Goal: Information Seeking & Learning: Learn about a topic

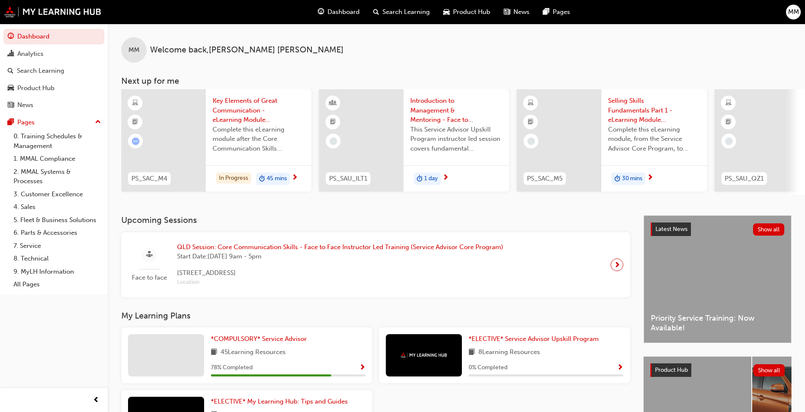
click at [243, 104] on span "Key Elements of Great Communication - eLearning Module (Service Advisor Core Pr…" at bounding box center [259, 110] width 92 height 29
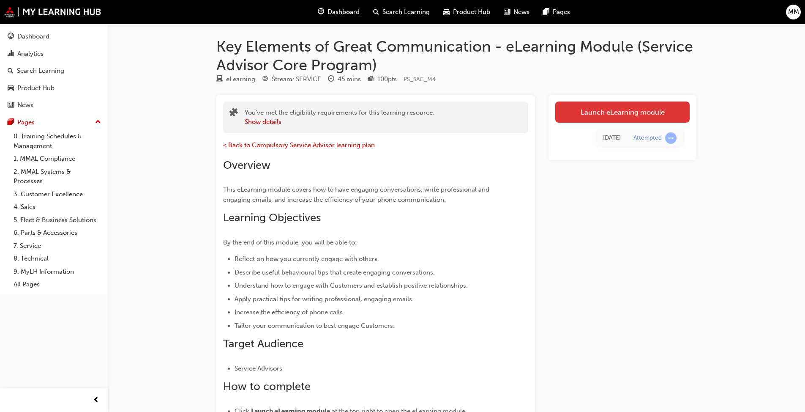
click at [422, 111] on link "Launch eLearning module" at bounding box center [622, 111] width 134 height 21
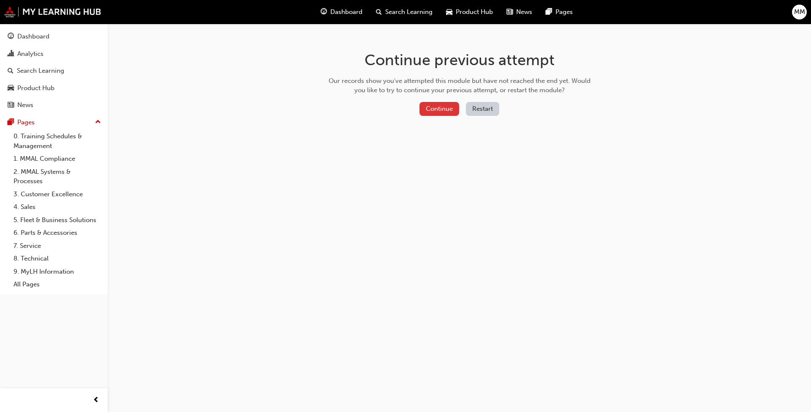
click at [422, 105] on button "Continue" at bounding box center [440, 109] width 40 height 14
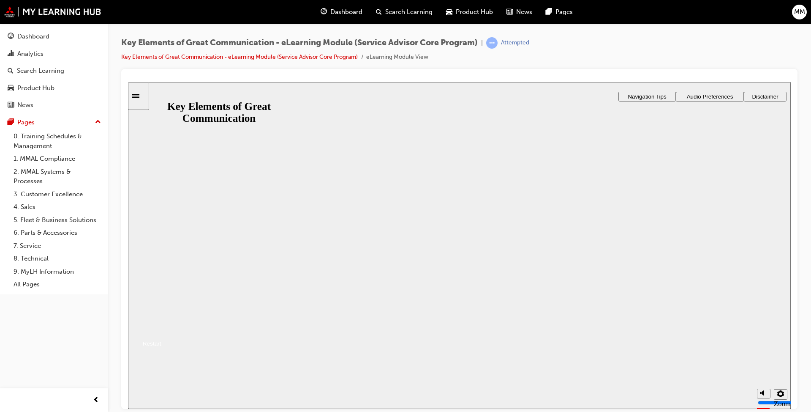
click at [161, 316] on button "Resume" at bounding box center [144, 332] width 33 height 11
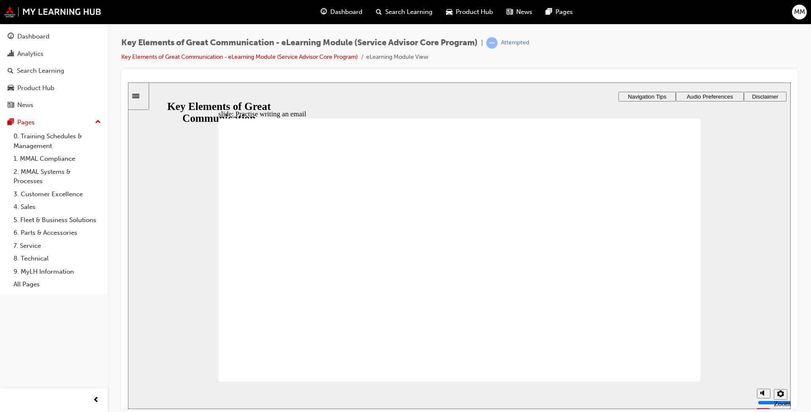
type textarea "G"
type textarea "Go"
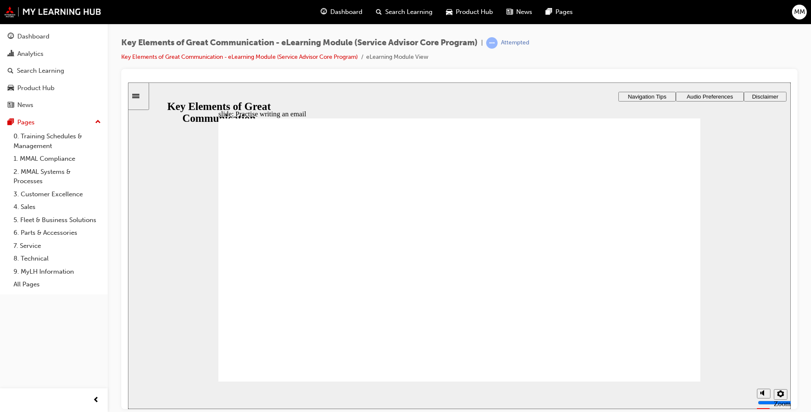
type textarea "Goo"
type textarea "Good"
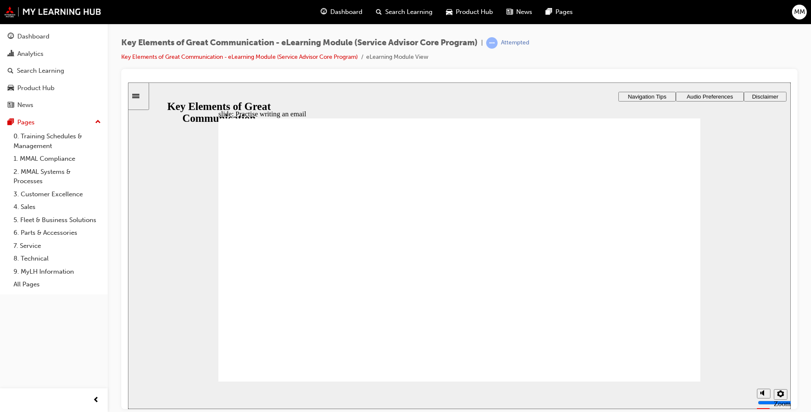
type textarea "Good"
type textarea "Good M"
type textarea "Good Mo"
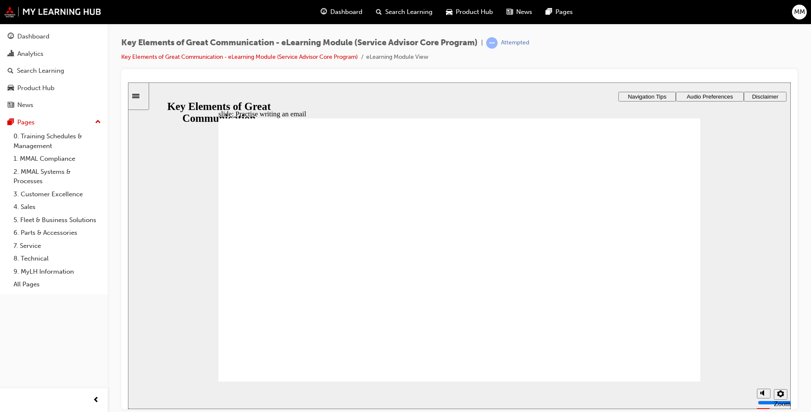
type textarea "Good Mor"
type textarea "Good Morn"
type textarea "Good Morni"
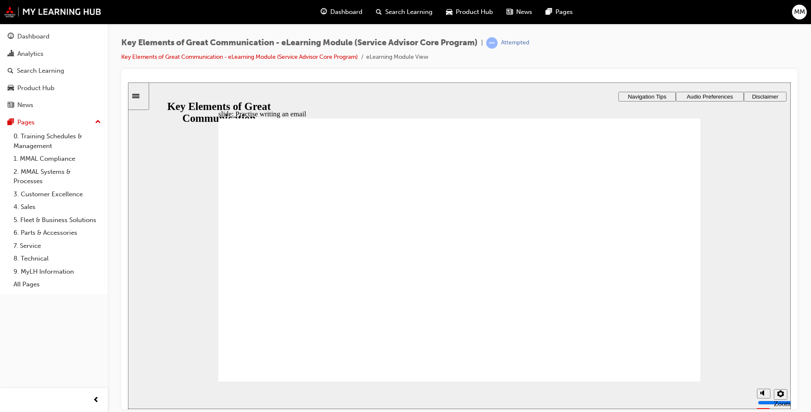
type textarea "Good Morni"
type textarea "Good Mornin"
type textarea "Good Morning"
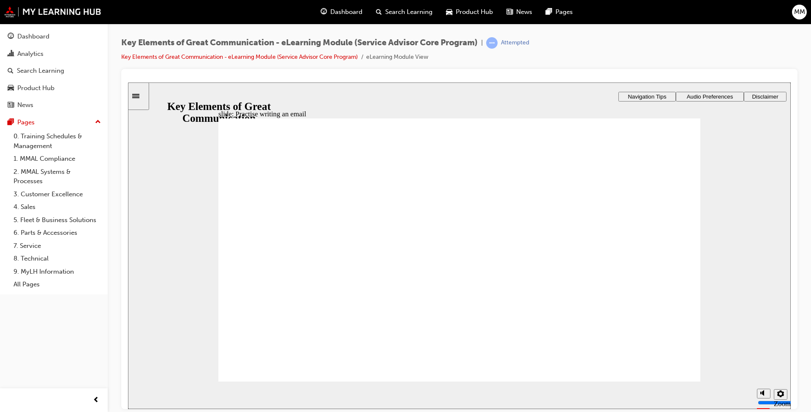
type textarea "Good Morning"
type textarea "Good Morning I"
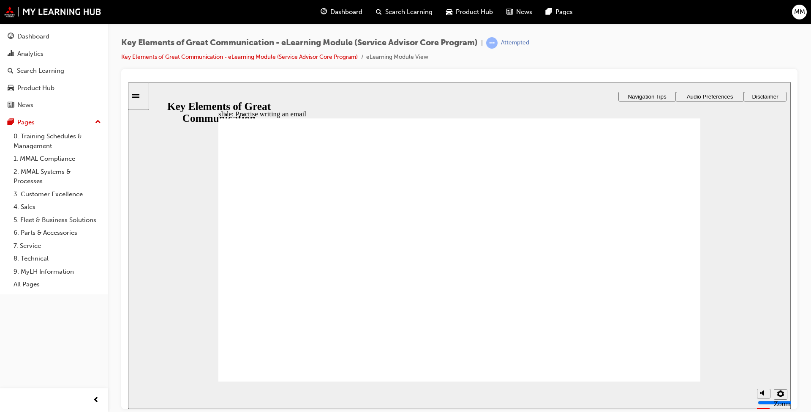
type textarea "Good Morning I"
type textarea "Good Morning I w"
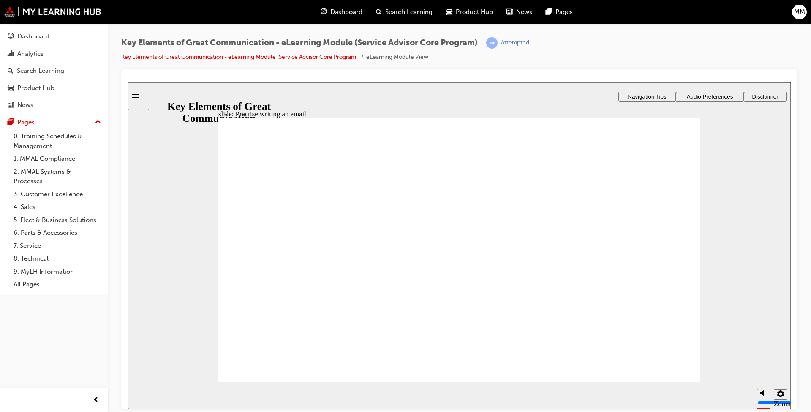
type textarea "Good Morning I wo"
type textarea "Good Morning I wou"
type textarea "Good Morning I woul"
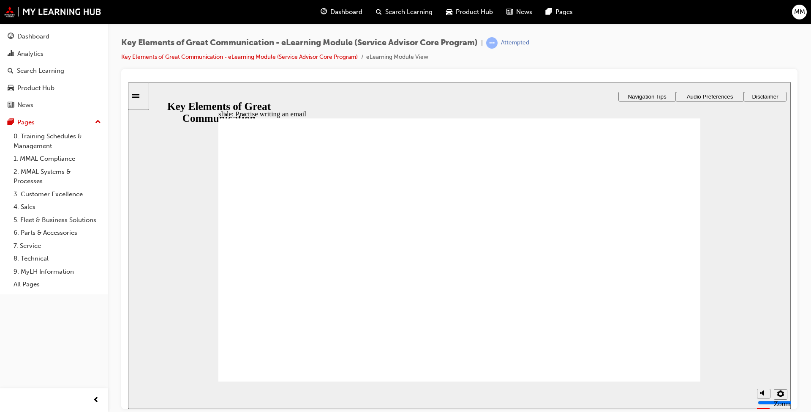
type textarea "Good Morning I woul"
type textarea "Good Morning I would"
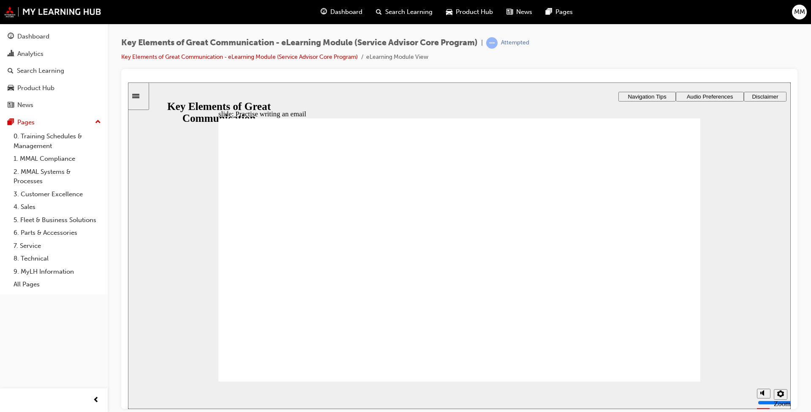
type textarea "Good Morning I would l"
type textarea "Good Morning I would li"
type textarea "Good Morning I would lik"
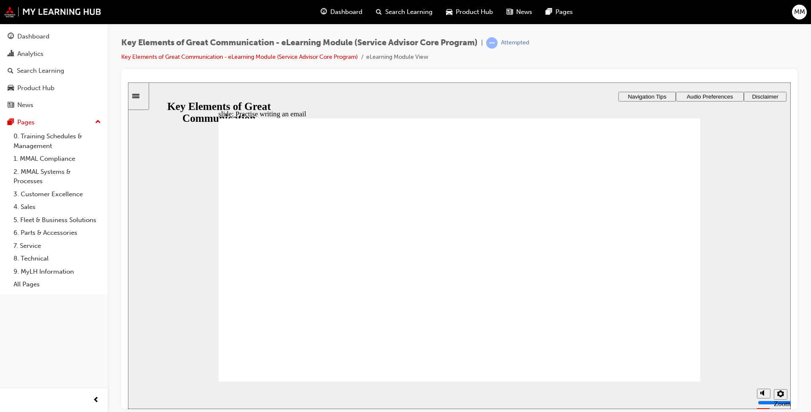
type textarea "Good Morning I would lik"
type textarea "Good Morning I would like"
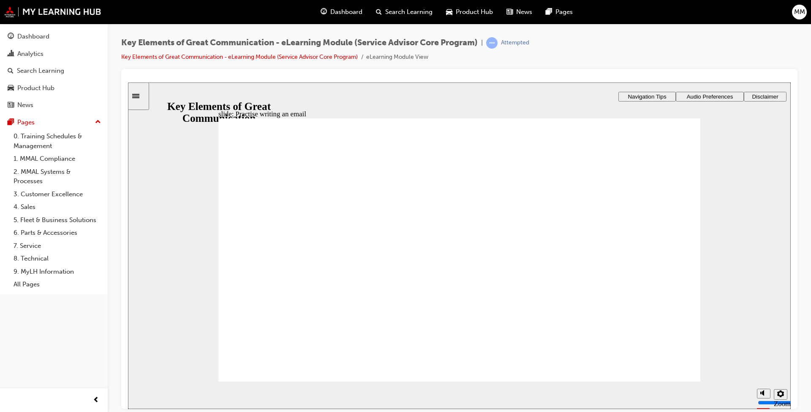
type textarea "Good Morning I would like t"
type textarea "Good Morning I would like to"
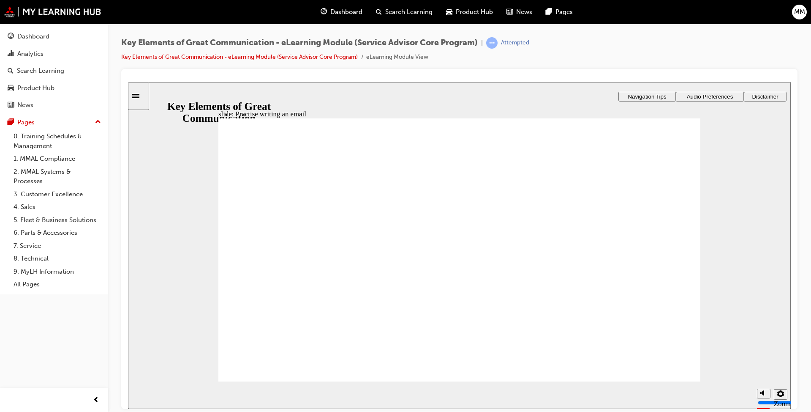
type textarea "Good Morning I would like to"
type textarea "Good Morning I would like to c"
type textarea "Good Morning I would like to co"
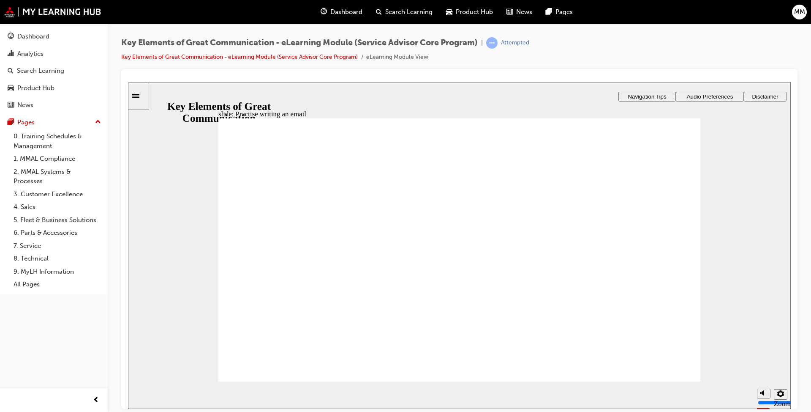
type textarea "Good Morning I would like to con"
type textarea "Good Morning I would like to cont"
type textarea "Good Morning I would like to con"
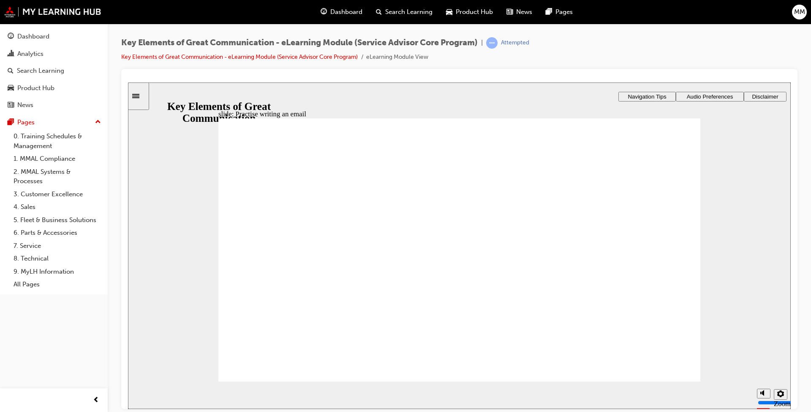
type textarea "Good Morning I would like to con"
type textarea "Good Morning I would like to conf"
type textarea "Good Morning I would like to confi"
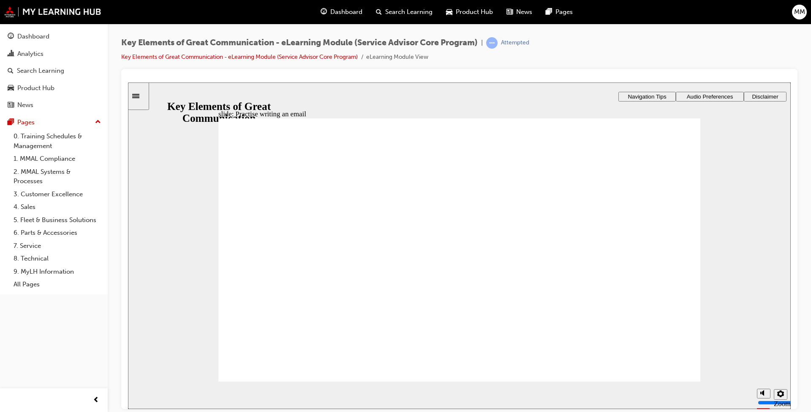
type textarea "Good Morning I would like to confir"
type textarea "Good Morning I would like to confirm"
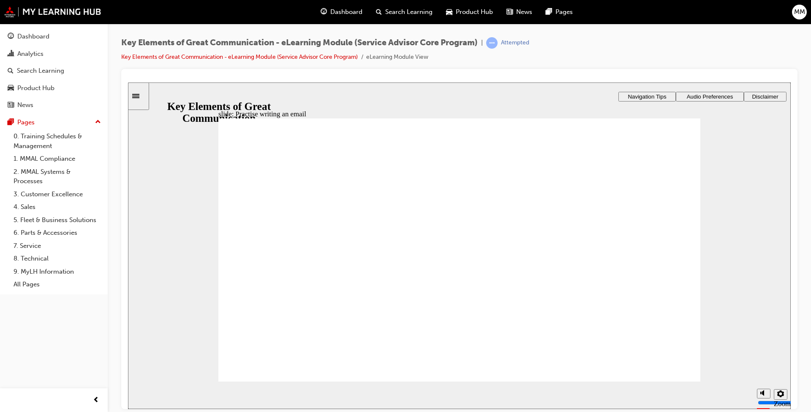
type textarea "Good Morning I would like to confirm"
type textarea "Good Morning I would like to confirm i"
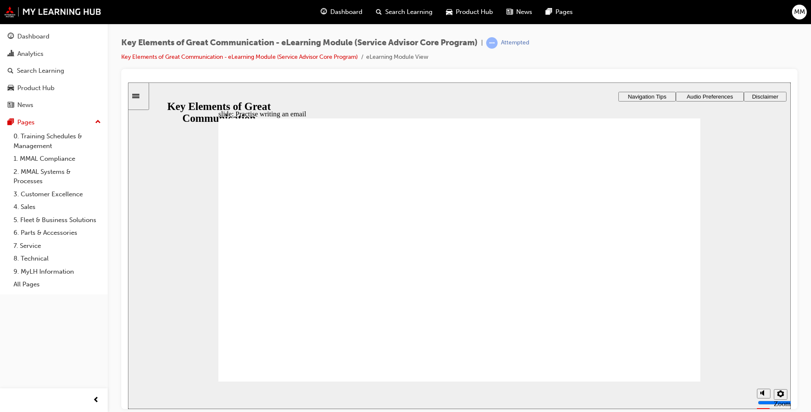
type textarea "Good Morning I would like to confirm i h"
type textarea "Good Morning I would like to confirm i ha"
type textarea "Good Morning I would like to confirm i hav"
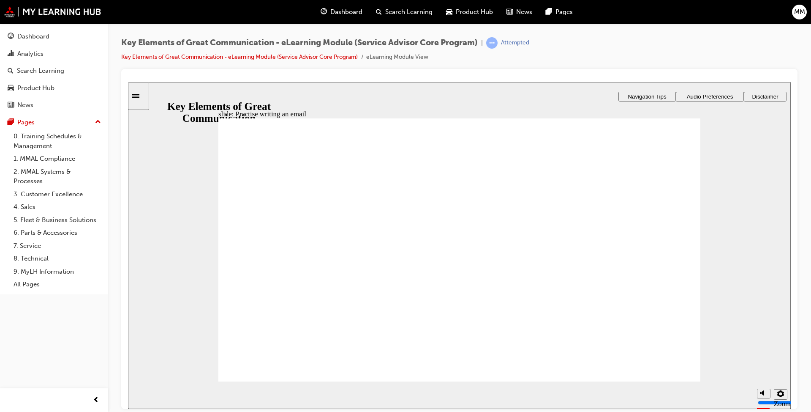
type textarea "Good Morning I would like to confirm i hav"
type textarea "Good Morning I would like to confirm i have"
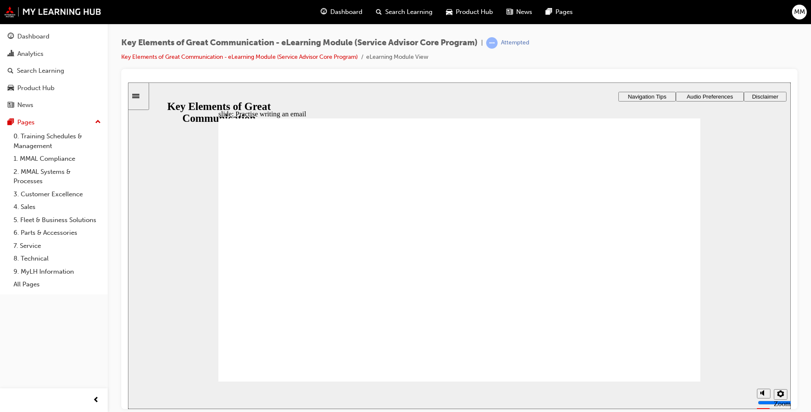
type textarea "Good Morning I would like to confirm i have y"
type textarea "Good Morning I would like to confirm i have yo"
type textarea "Good Morning I would like to confirm i have you"
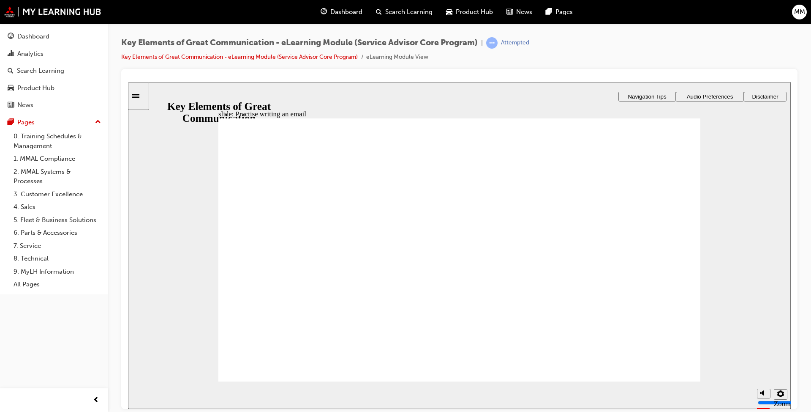
type textarea "Good Morning I would like to confirm i have you"
type textarea "Good Morning I would like to confirm i have your"
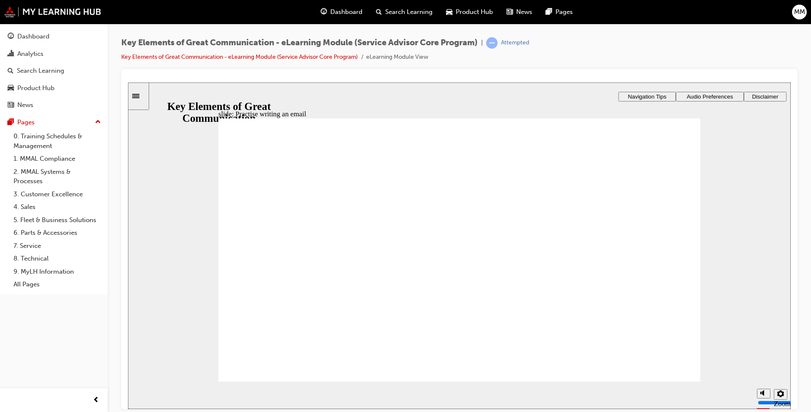
type textarea "Good Morning I would like to confirm i have your A"
type textarea "Good Morning I would like to confirm i have your AS"
type textarea "Good Morning I would like to confirm i have your ASX"
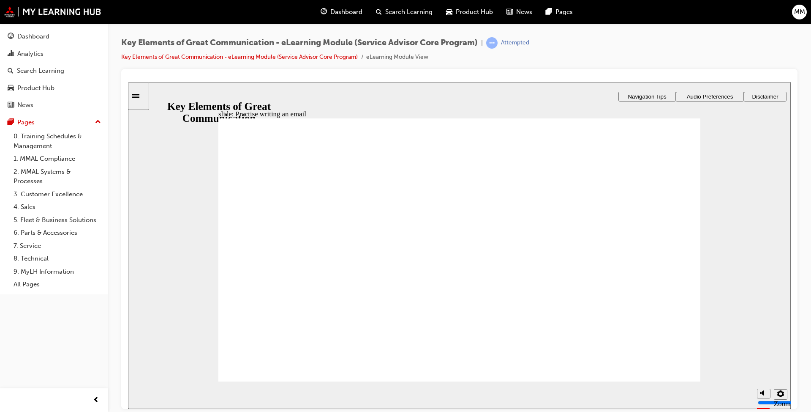
type textarea "Good Morning I would like to confirm i have your ASX"
type textarea "Good Morning I would like to confirm i have your ASX R"
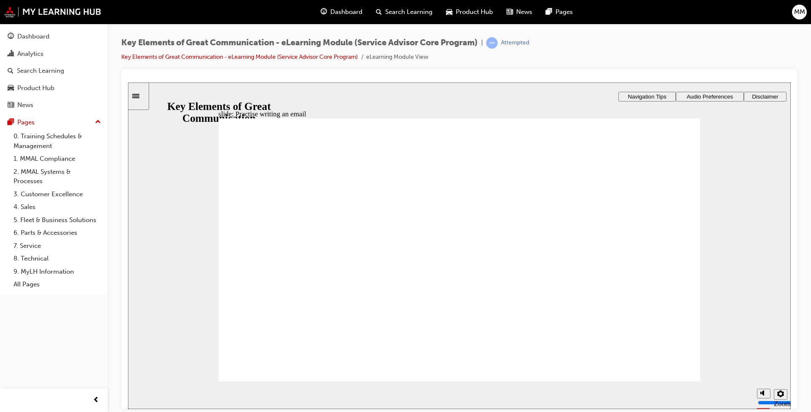
type textarea "Good Morning I would like to confirm i have your ASX RE"
type textarea "Good Morning I would like to confirm i have your ASX REg"
type textarea "Good Morning I would like to confirm i have your ASX [PERSON_NAME]"
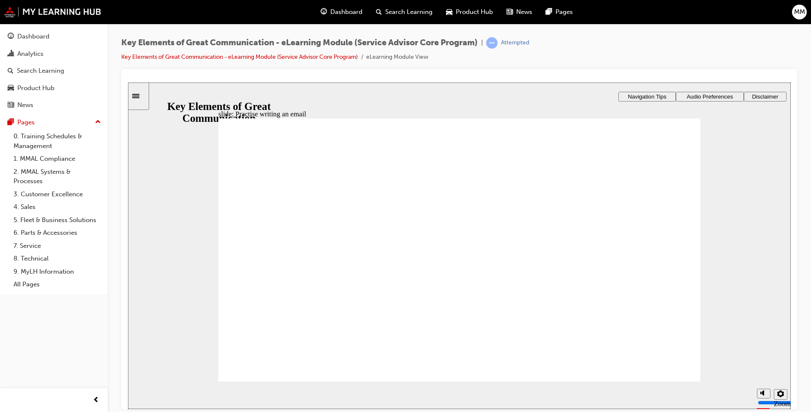
type textarea "Good Morning I would like to confirm i have your ASX [PERSON_NAME]"
type textarea "Good Morning I would like to confirm i have your ASX REg"
type textarea "Good Morning I would like to confirm i have your ASX RE"
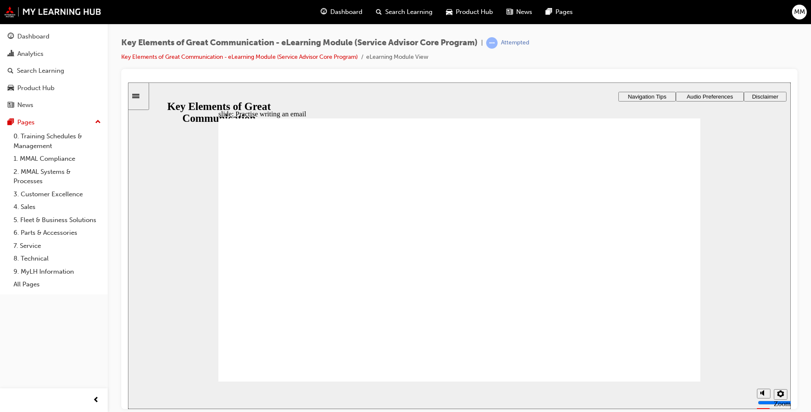
type textarea "Good Morning I would like to confirm i have your ASX R"
type textarea "Good Morning I would like to confirm i have your ASX Re"
type textarea "Good Morning I would like to confirm i have your ASX Reg"
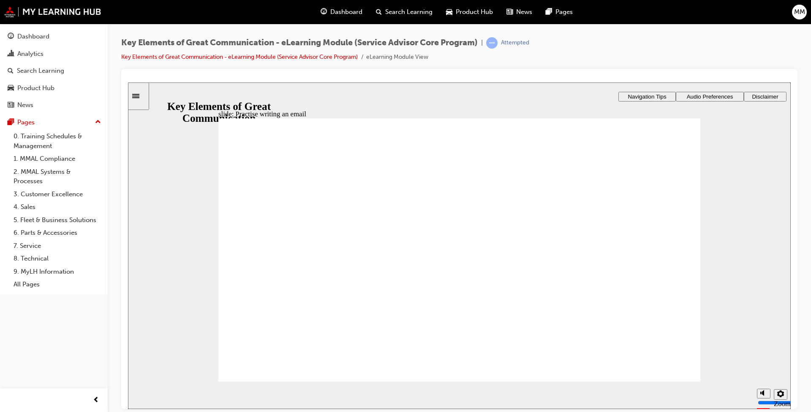
type textarea "Good Morning I would like to confirm i have your ASX Reg"
type textarea "Good Morning I would like to confirm i have your ASX Regi"
type textarea "Good Morning I would like to confirm i have your ASX Regis"
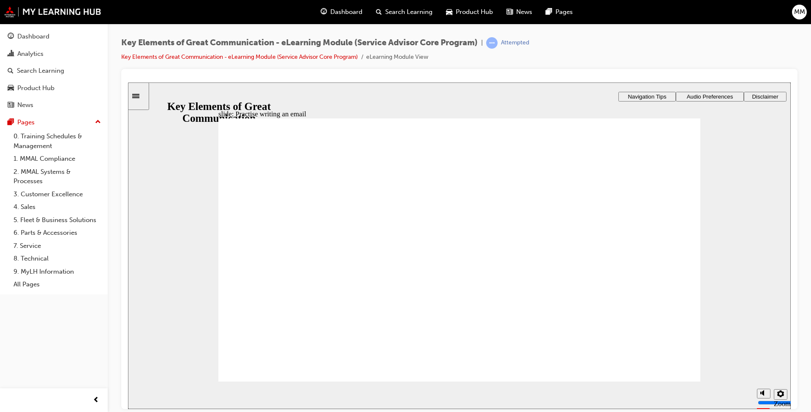
type textarea "Good Morning I would like to confirm i have your ASX Regist"
type textarea "Good Morning I would like to confirm i have your ASX Registr"
type textarea "Good Morning I would like to confirm i have your ASX Registra"
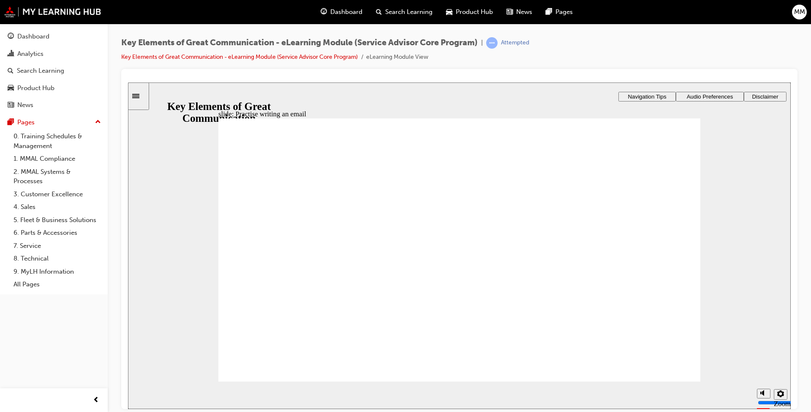
type textarea "Good Morning I would like to confirm i have your ASX Registra"
type textarea "Good Morning I would like to confirm i have your ASX Registrat"
type textarea "Good Morning I would like to confirm i have your ASX Registrati"
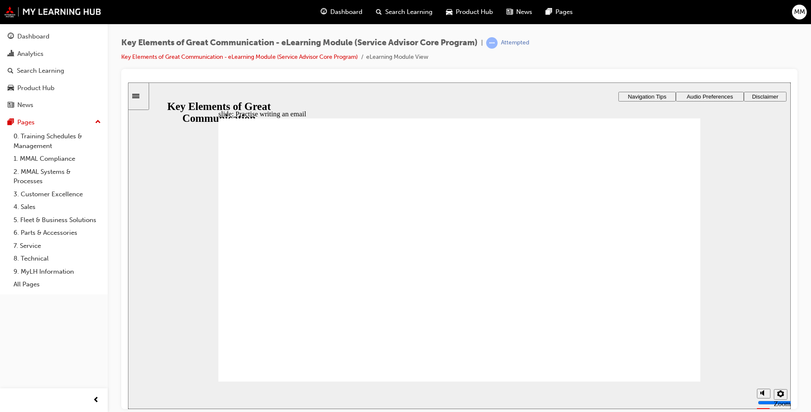
type textarea "Good Morning I would like to confirm i have your ASX Registratio"
type textarea "Good Morning I would like to confirm i have your ASX Registration"
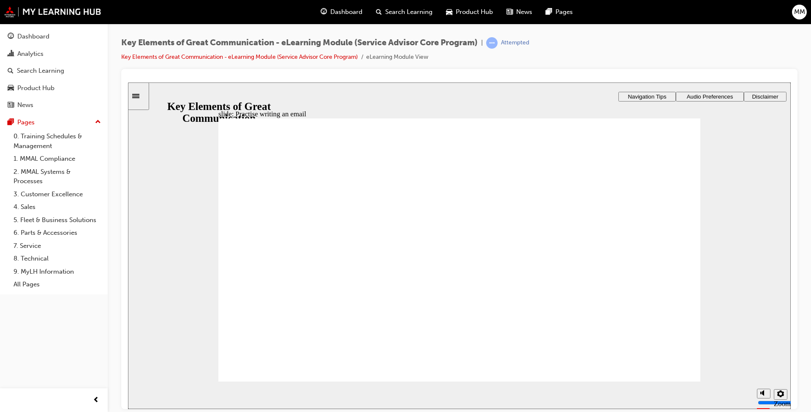
type textarea "Good Morning I would like to confirm i have your ASX Registration"
type textarea "Good Morning I would like to confirm i have your ASX Registration n"
type textarea "Good Morning I would like to confirm i have your ASX Registration nu"
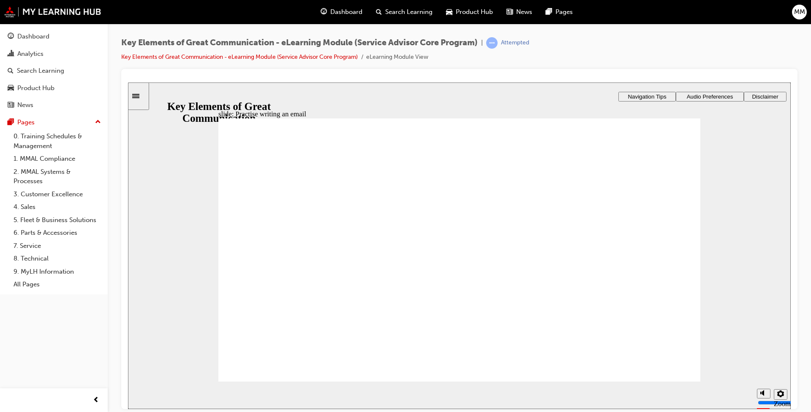
type textarea "Good Morning I would like to confirm i have your ASX Registration num"
type textarea "Good Morning I would like to confirm i have your ASX Registration numb"
type textarea "Good Morning I would like to confirm i have your ASX Registration numbe"
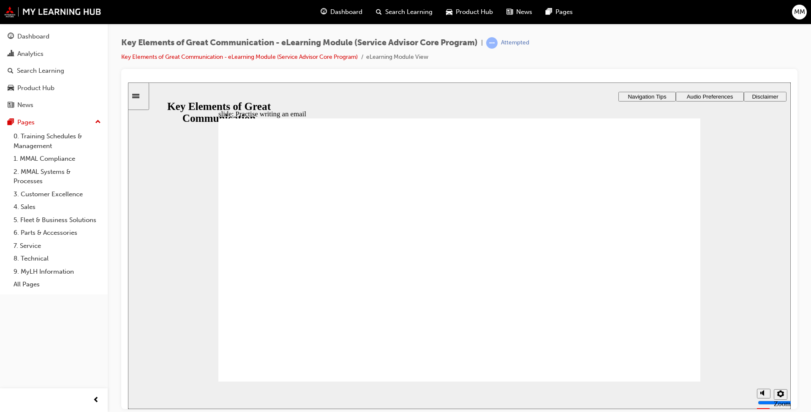
type textarea "Good Morning I would like to confirm i have your ASX Registration numbe"
type textarea "Good Morning I would like to confirm i have your ASX Registration number"
type textarea "Good Morning I would like to confirm i have your ASX Registration number:"
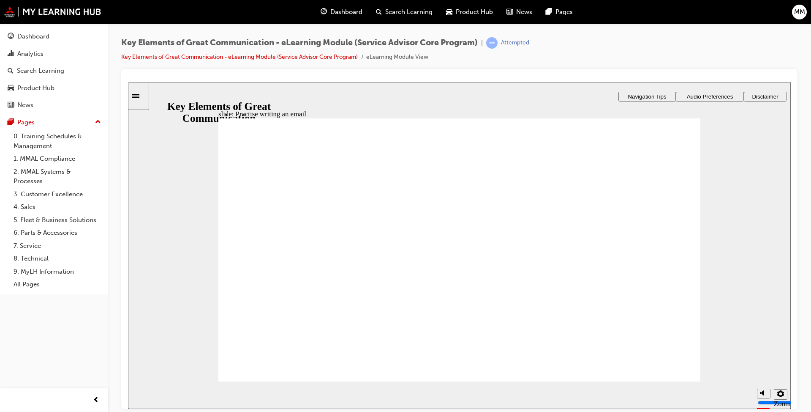
type textarea "Good Morning I would like to confirm i have your ASX Registration number:"
type textarea "Good Morning I would like to confirm i have your ASX Registration number: A"
type textarea "Good Morning I would like to confirm i have your ASX Registration number: AB"
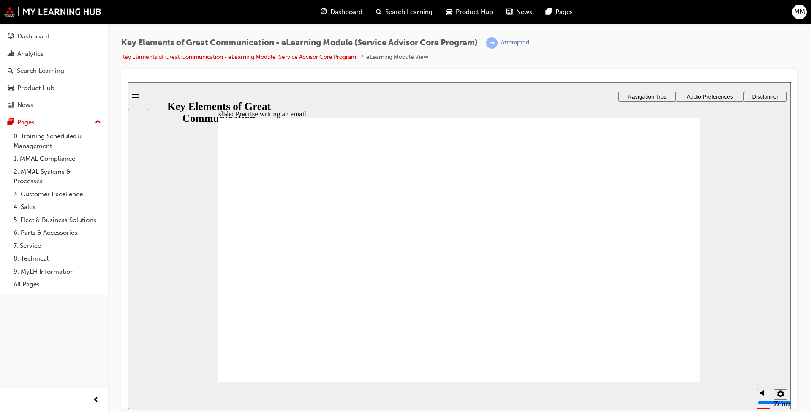
type textarea "Good Morning I would like to confirm i have your ASX Registration number: AB"
type textarea "Good Morning I would like to confirm i have your ASX Registration number: ABS"
type textarea "Good Morning I would like to confirm i have your ASX Registration number: ABS1"
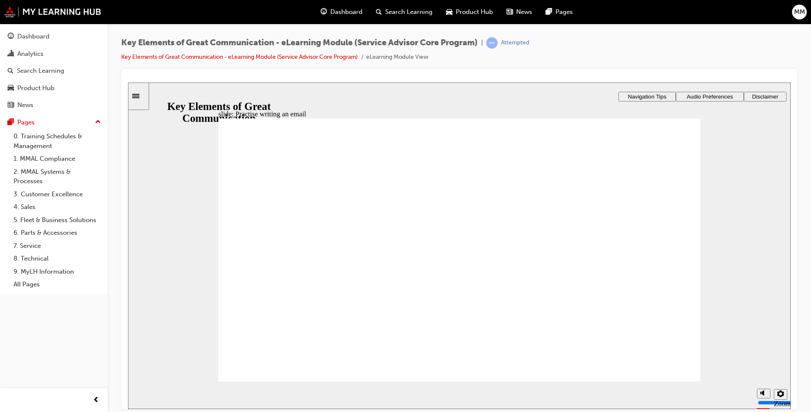
type textarea "Good Morning I would like to confirm i have your ASX Registration number: ABS12"
type textarea "Good Morning I would like to confirm i have your ASX Registration number: ABS123"
type textarea "Good Morning I would like to confirm i have your ASX Registration number: ABcS1…"
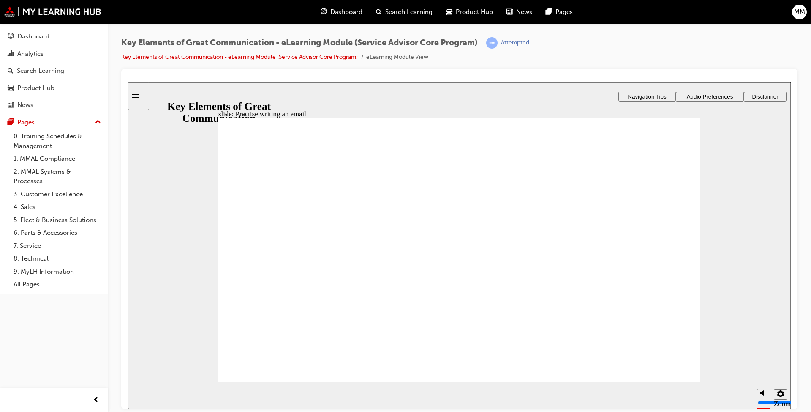
type textarea "Good Morning I would like to confirm i have your ASX Registration number: ABcS1…"
type textarea "Good Morning I would like to confirm i have your ASX Registration number: ABc123"
type textarea "Good Morning I would like to confirm i have your ASX Registration number: AB123"
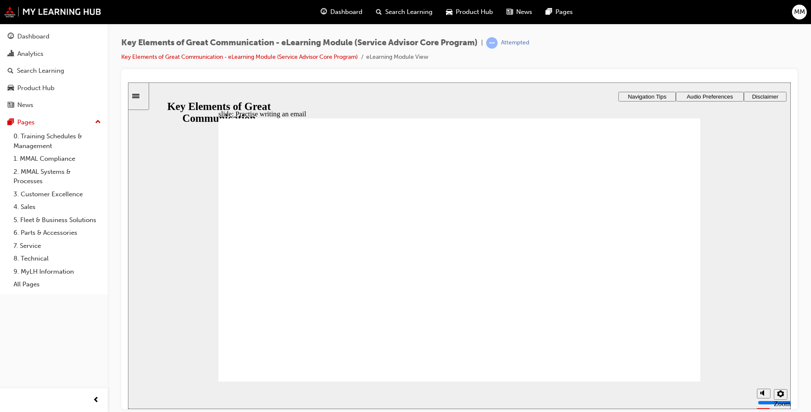
type textarea "Good Morning I would like to confirm i have your ASX Registration number: ABC123"
type textarea "Good Morning I would like to confirm i have your ASX Registration number: ABC12…"
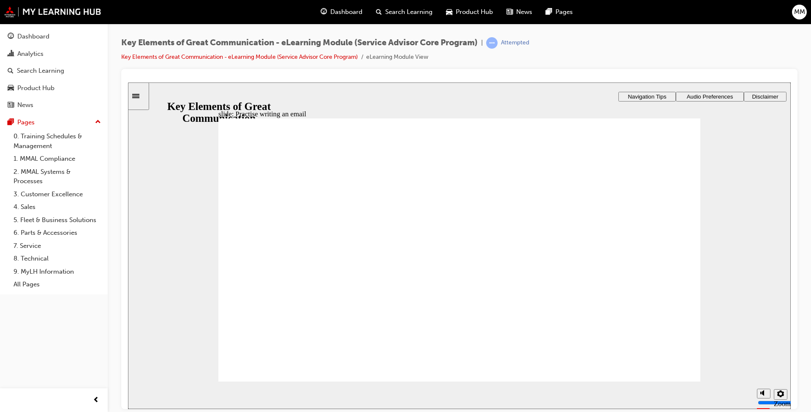
type textarea "Good Morning I would like to confirm i have your ASX Registration number: ABC12…"
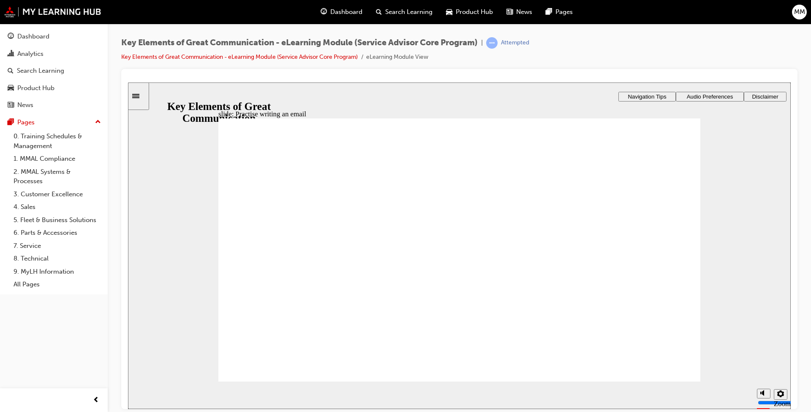
type textarea "Good Morning I would like to confirm i have your ASX Registration number: ABC12…"
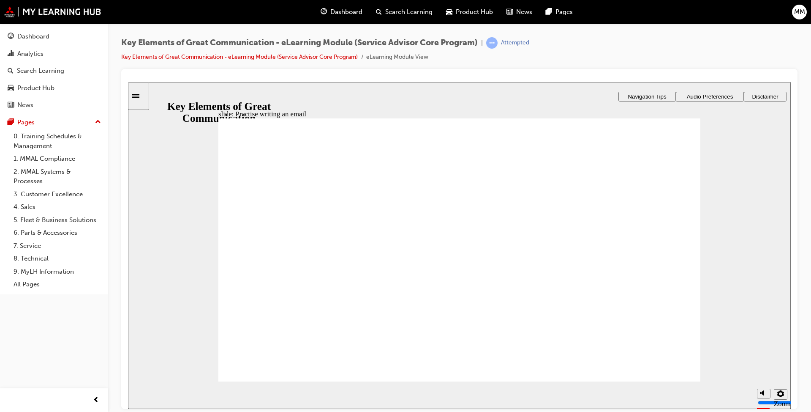
type textarea "Good Morning I would like to confirm i have your ASX Registration number: ABC12…"
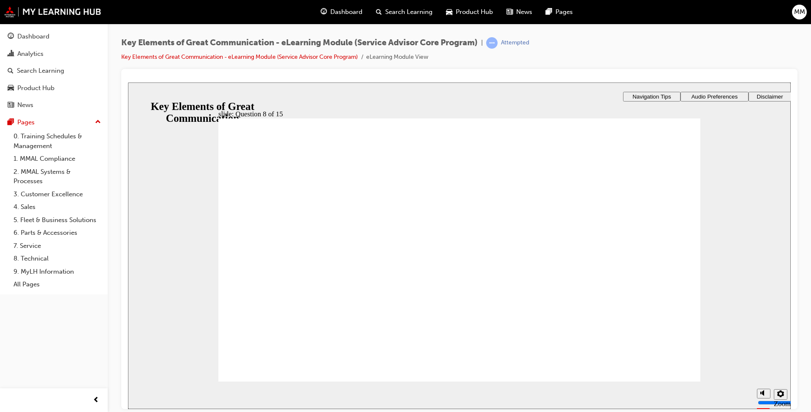
drag, startPoint x: 519, startPoint y: 324, endPoint x: 359, endPoint y: 229, distance: 185.6
drag, startPoint x: 588, startPoint y: 323, endPoint x: 354, endPoint y: 253, distance: 245.0
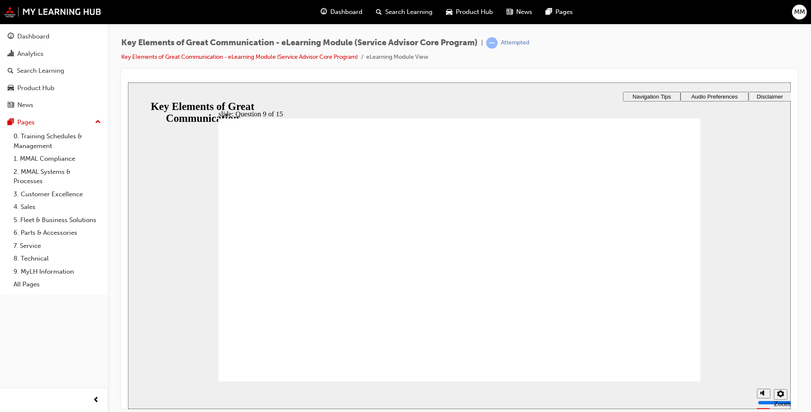
drag, startPoint x: 388, startPoint y: 322, endPoint x: 323, endPoint y: 294, distance: 70.2
drag, startPoint x: 364, startPoint y: 249, endPoint x: 373, endPoint y: 279, distance: 31.2
drag, startPoint x: 323, startPoint y: 324, endPoint x: 351, endPoint y: 247, distance: 81.6
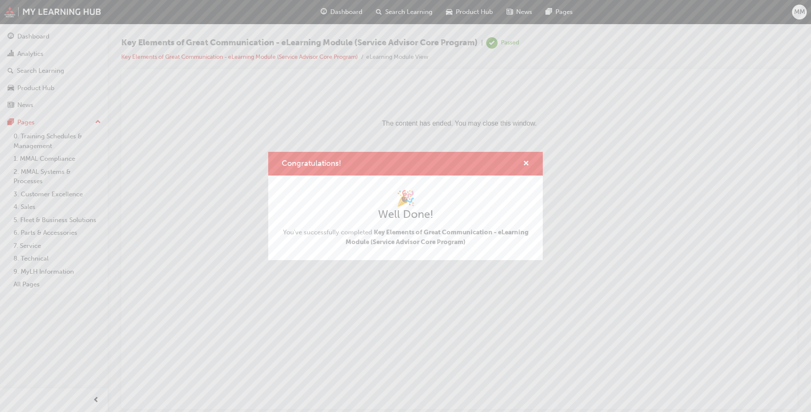
scroll to position [0, 0]
click at [422, 163] on span "cross-icon" at bounding box center [526, 164] width 6 height 8
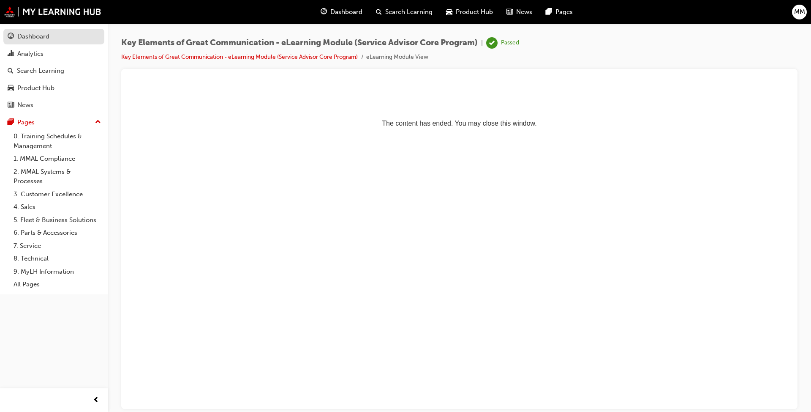
click at [32, 36] on div "Dashboard" at bounding box center [33, 37] width 32 height 10
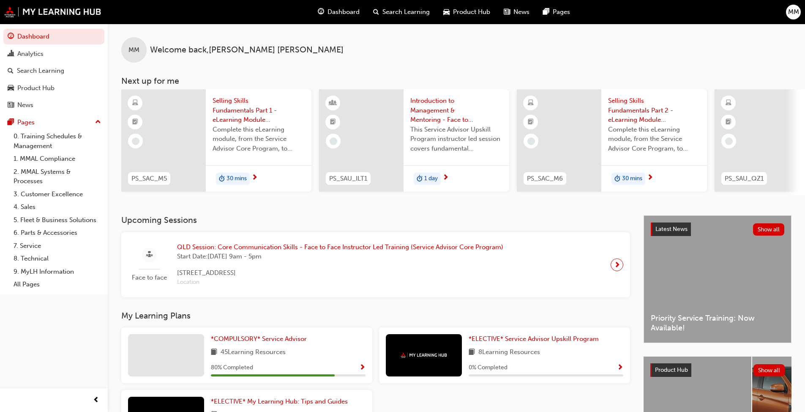
click at [222, 107] on span "Selling Skills Fundamentals Part 1 - eLearning Module (Service Advisor Core Pro…" at bounding box center [259, 110] width 92 height 29
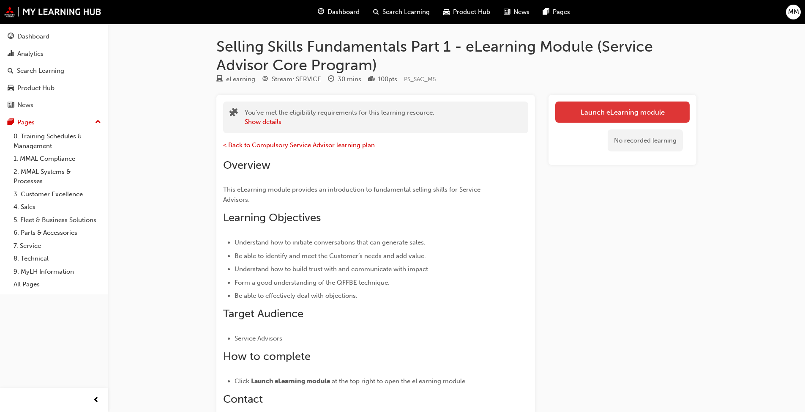
click at [422, 108] on link "Launch eLearning module" at bounding box center [622, 111] width 134 height 21
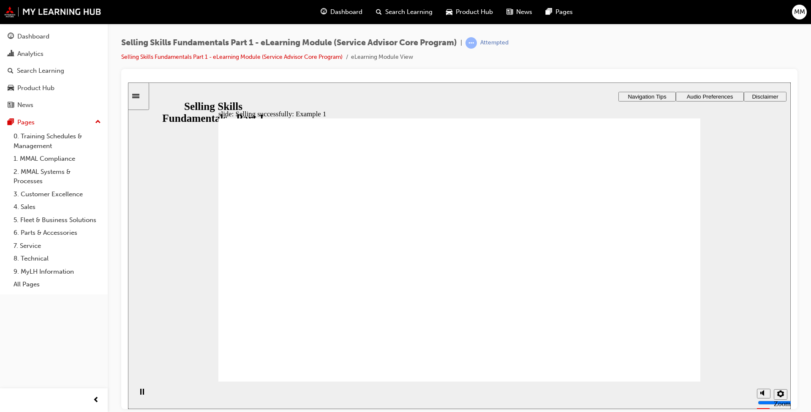
drag, startPoint x: 468, startPoint y: 312, endPoint x: 627, endPoint y: 355, distance: 164.7
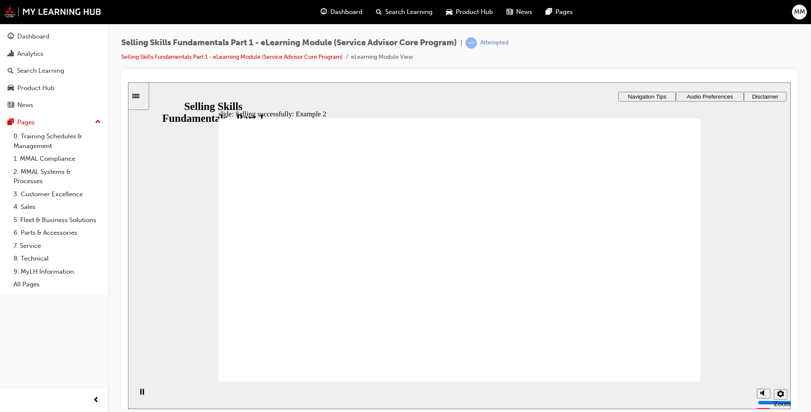
click at [422, 193] on div "slide: Knowledge check: Selling techniques Function Benefits Evidence Qualify F…" at bounding box center [459, 201] width 663 height 238
click at [422, 172] on div "slide: Knowledge check: Selling techniques Function Benefits Evidence Qualify F…" at bounding box center [459, 201] width 663 height 238
click at [422, 167] on div "slide: Knowledge check: Selling techniques Function Benefits Evidence Qualify F…" at bounding box center [459, 201] width 663 height 238
